Goal: Information Seeking & Learning: Learn about a topic

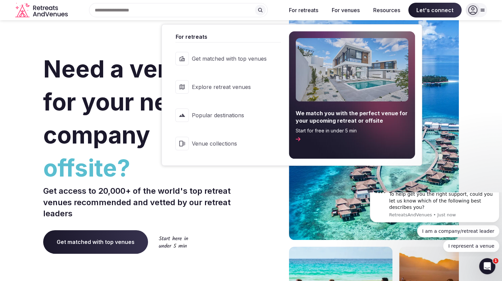
drag, startPoint x: 295, startPoint y: 8, endPoint x: 230, endPoint y: 88, distance: 103.8
click at [282, 18] on div "For retreats For retreats Get matched with top venues Explore retreat venues Po…" at bounding box center [303, 10] width 43 height 15
click at [230, 88] on span "Explore retreat venues" at bounding box center [229, 86] width 75 height 7
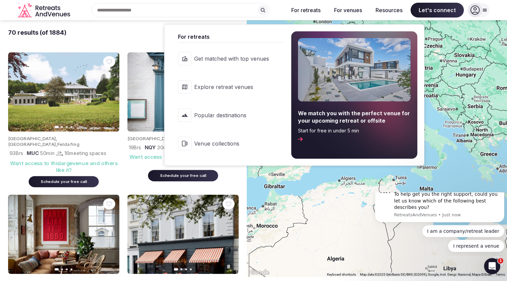
click at [307, 12] on button "For retreats" at bounding box center [306, 10] width 40 height 15
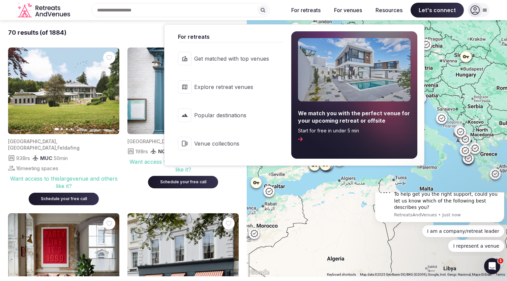
click at [251, 117] on span "Popular destinations" at bounding box center [231, 115] width 75 height 7
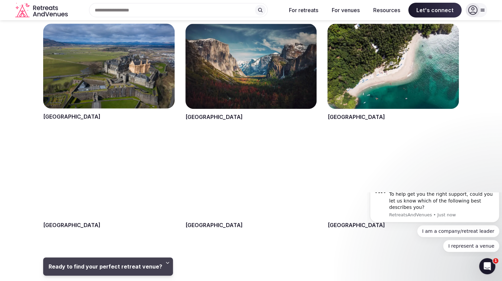
scroll to position [236, 0]
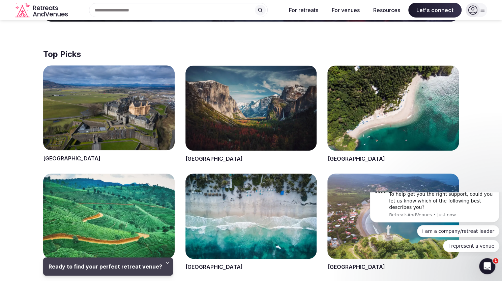
click at [248, 203] on span at bounding box center [252, 222] width 132 height 97
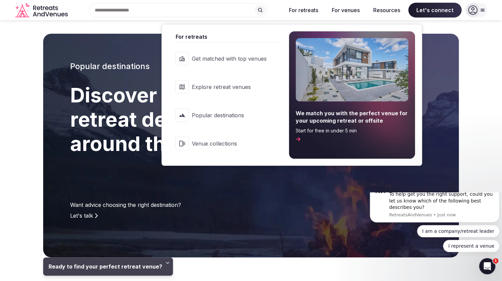
click at [235, 88] on span "Explore retreat venues" at bounding box center [229, 86] width 75 height 7
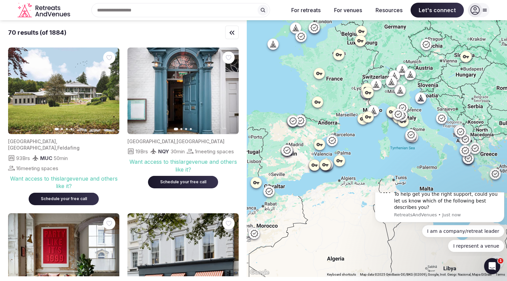
click at [122, 12] on div "Recent searches [GEOGRAPHIC_DATA], [GEOGRAPHIC_DATA] Search Popular Destination…" at bounding box center [178, 10] width 210 height 14
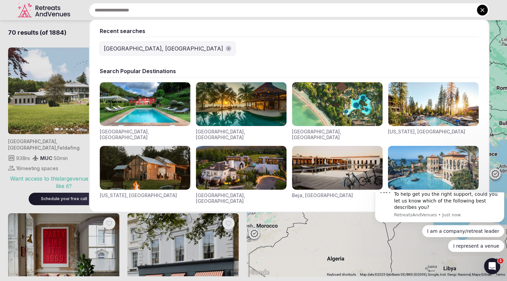
click at [482, 8] on icon at bounding box center [482, 10] width 7 height 7
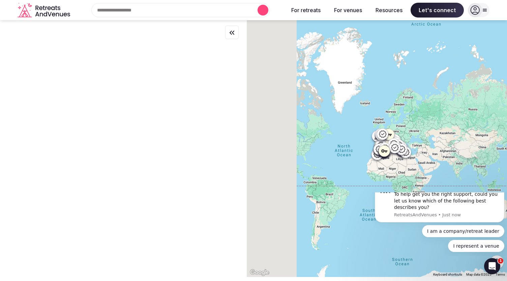
drag, startPoint x: 358, startPoint y: 177, endPoint x: 424, endPoint y: 178, distance: 66.1
click at [424, 178] on div at bounding box center [377, 148] width 260 height 257
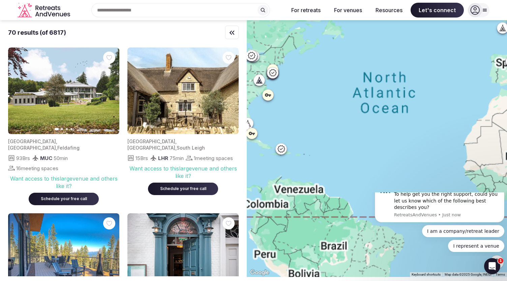
click at [377, 181] on div at bounding box center [377, 148] width 260 height 257
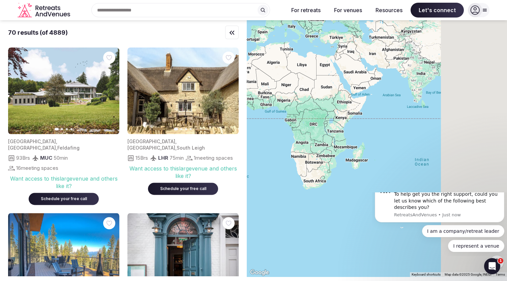
drag, startPoint x: 385, startPoint y: 178, endPoint x: 372, endPoint y: 118, distance: 62.0
click at [192, 96] on div "70 results (of 4889) Previous slide Next slide [GEOGRAPHIC_DATA] , [GEOGRAPHIC_…" at bounding box center [253, 148] width 507 height 257
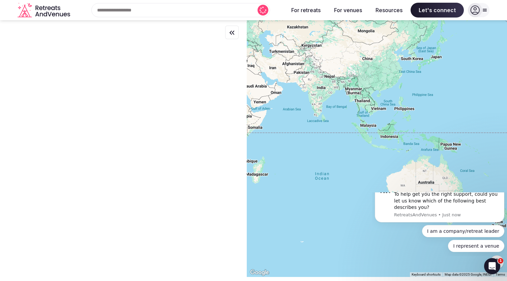
drag, startPoint x: 435, startPoint y: 138, endPoint x: 324, endPoint y: 151, distance: 111.7
click at [324, 151] on div at bounding box center [377, 148] width 260 height 257
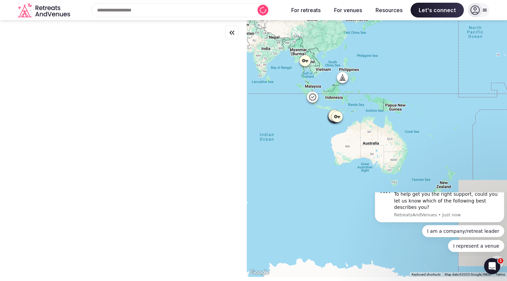
drag, startPoint x: 352, startPoint y: 156, endPoint x: 304, endPoint y: 120, distance: 60.3
click at [304, 120] on div at bounding box center [377, 148] width 260 height 257
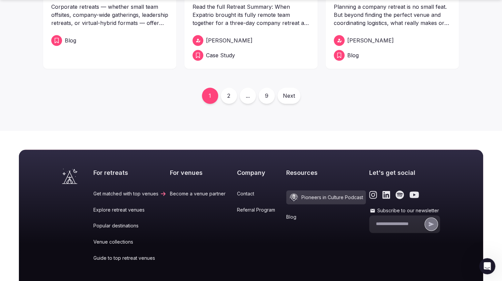
scroll to position [371, 0]
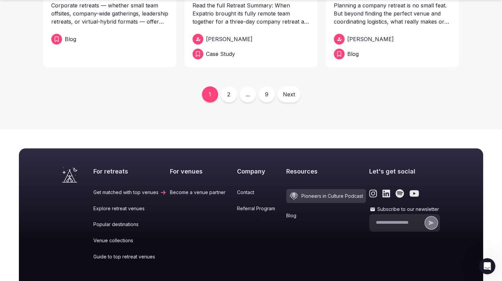
click at [225, 88] on link "2" at bounding box center [229, 94] width 16 height 16
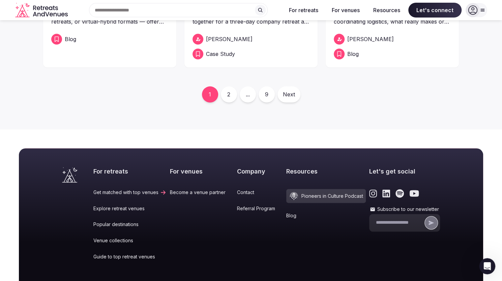
scroll to position [304, 0]
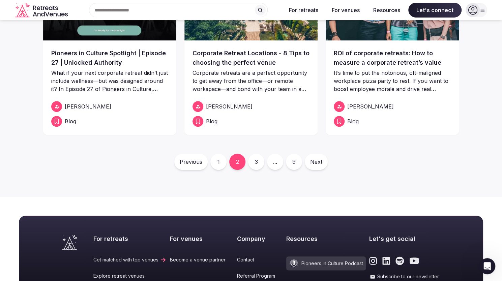
drag, startPoint x: 376, startPoint y: 71, endPoint x: 109, endPoint y: 145, distance: 277.7
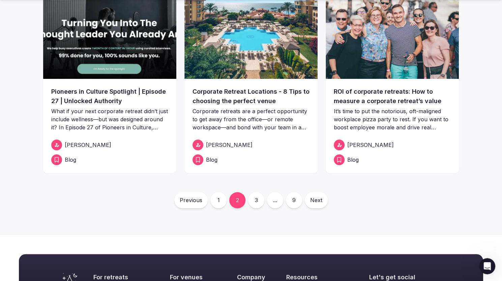
scroll to position [304, 0]
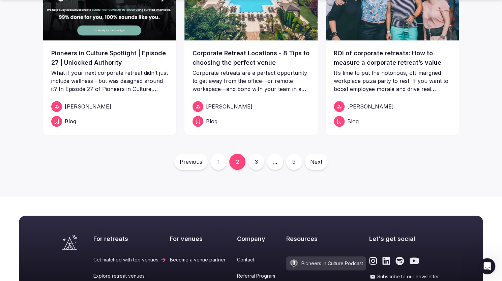
click at [258, 161] on link "3" at bounding box center [256, 162] width 16 height 16
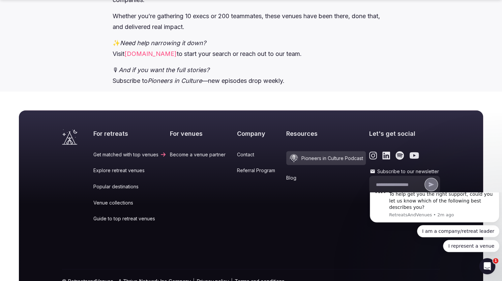
scroll to position [2349, 0]
